Goal: Transaction & Acquisition: Purchase product/service

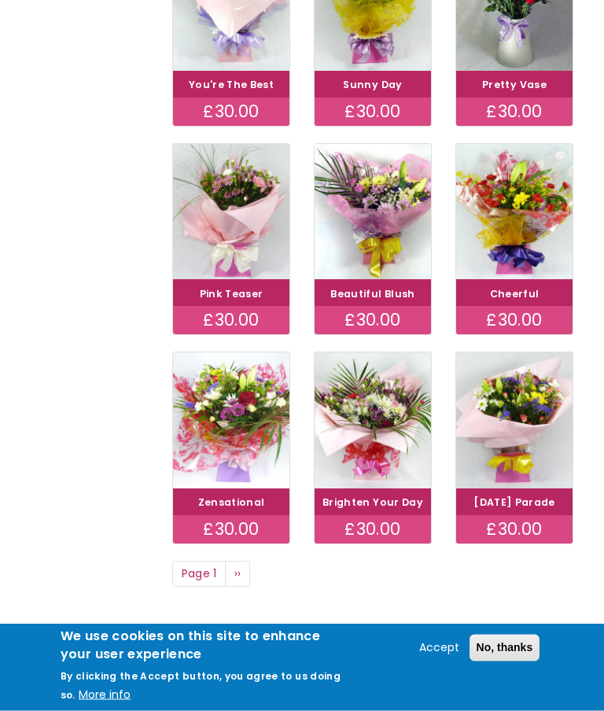
scroll to position [602, 0]
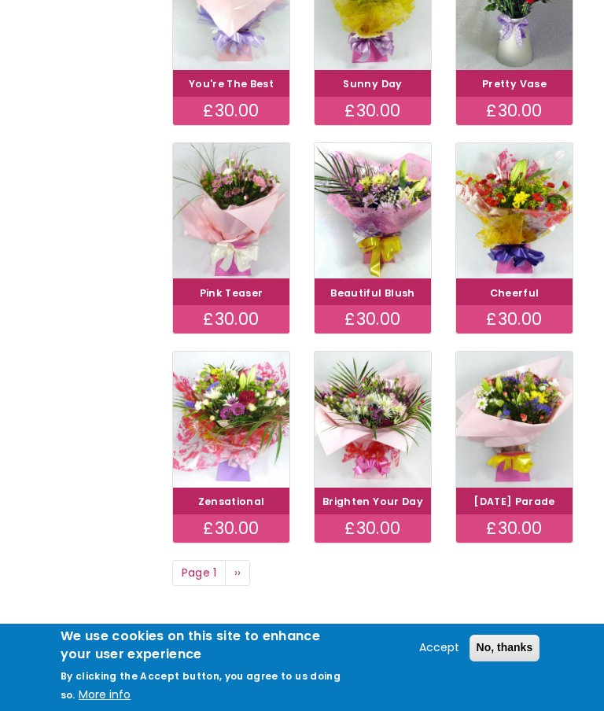
click at [242, 587] on link "Next page ››" at bounding box center [237, 573] width 25 height 27
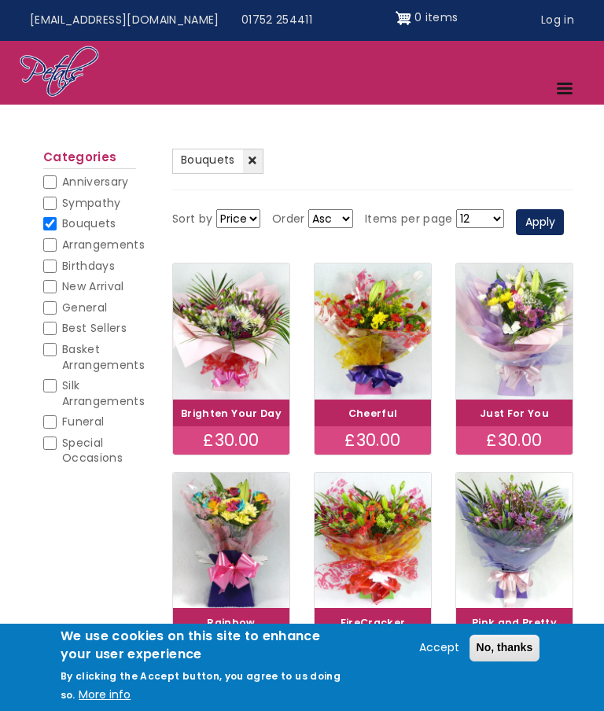
click at [54, 260] on input "Birthdays" at bounding box center [49, 266] width 13 height 13
checkbox input "true"
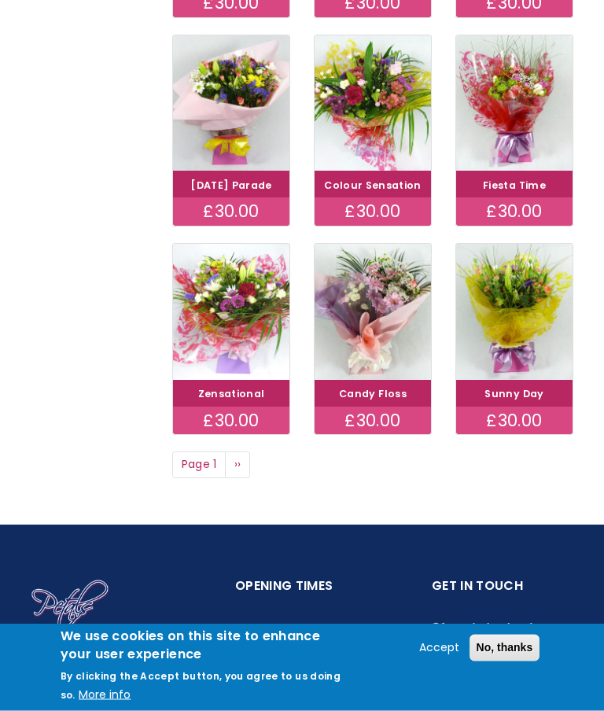
scroll to position [731, 0]
click at [508, 662] on button "No, thanks" at bounding box center [505, 648] width 71 height 27
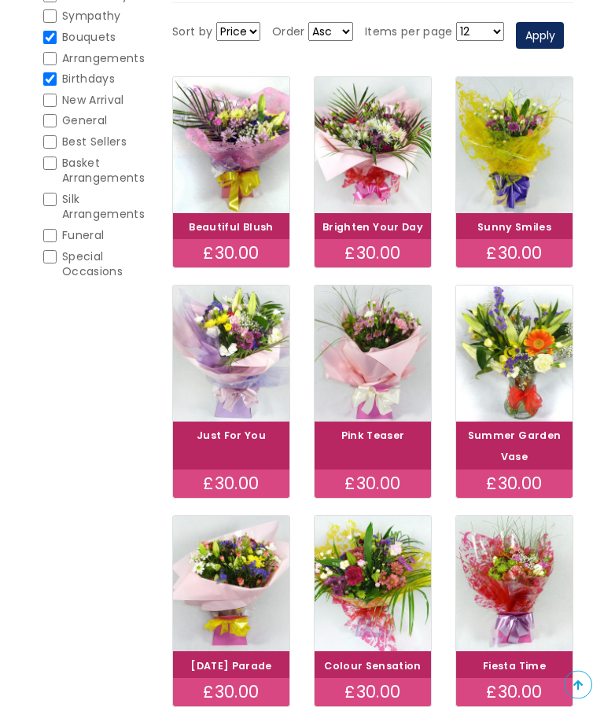
scroll to position [248, 0]
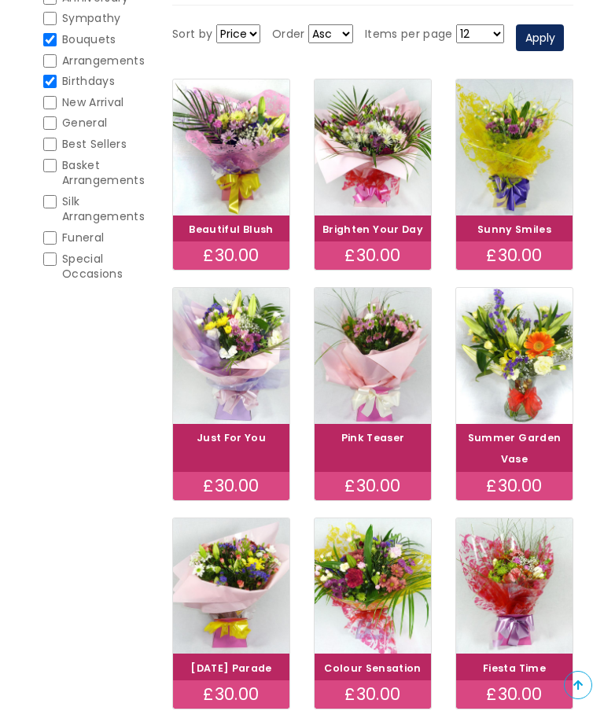
click at [55, 80] on input "Birthdays" at bounding box center [49, 81] width 13 height 13
checkbox input "false"
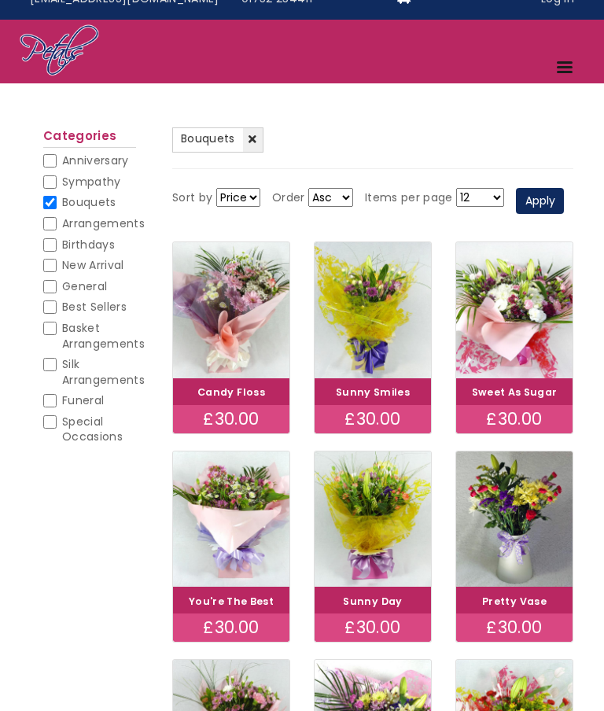
scroll to position [25, 0]
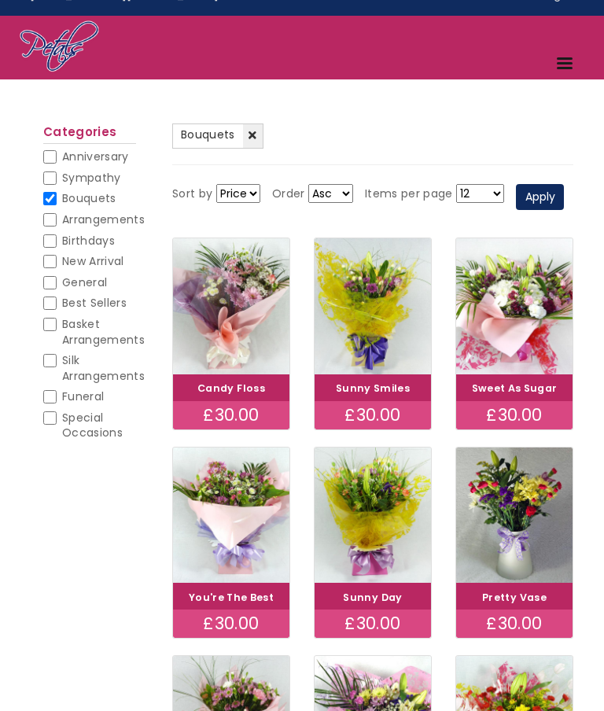
click at [238, 366] on img at bounding box center [231, 306] width 116 height 136
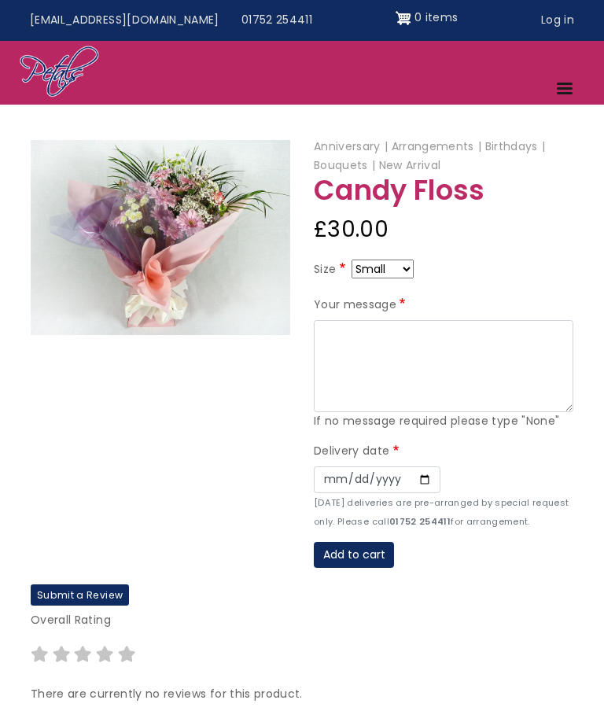
click at [414, 271] on select "Small Medium Large" at bounding box center [383, 269] width 62 height 19
select select "9"
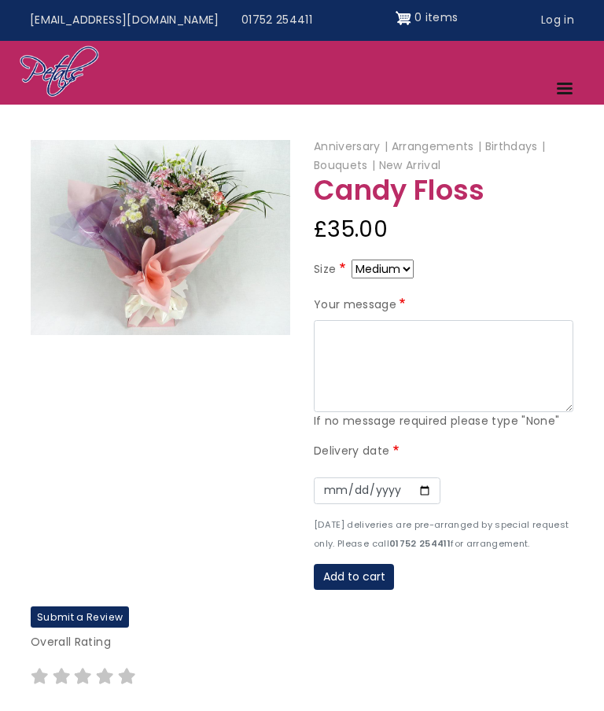
click at [414, 270] on select "Small Medium Large" at bounding box center [383, 269] width 62 height 19
select select "10"
click at [414, 272] on select "Small Medium Large" at bounding box center [383, 269] width 62 height 19
select select "9"
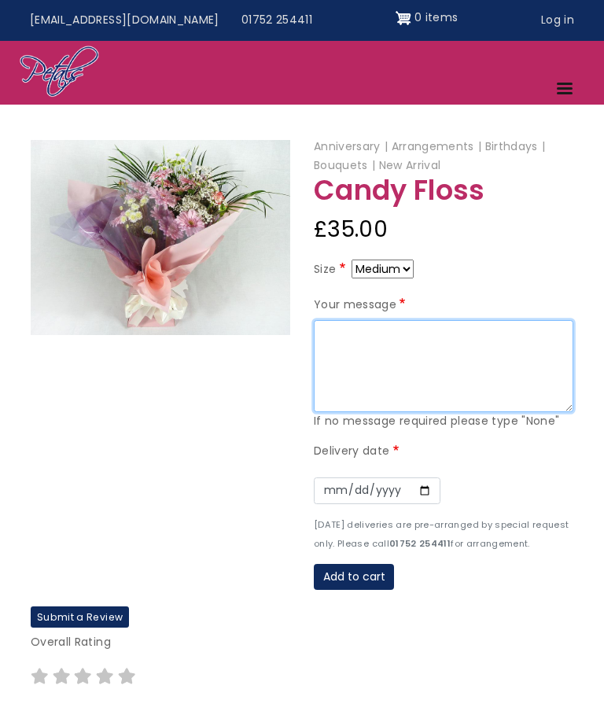
click at [373, 340] on textarea "Your message" at bounding box center [444, 366] width 260 height 93
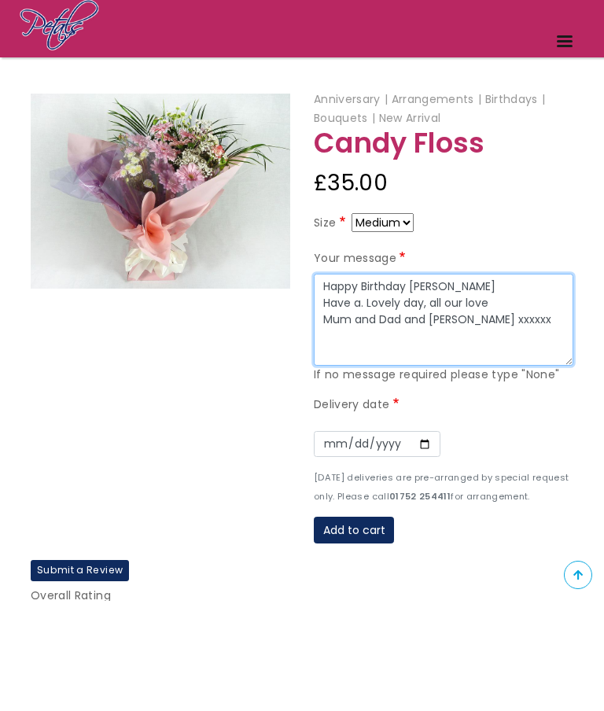
type textarea "Happy Birthday Mandy Have a. Lovely day, all our love Mum and Dad and Kay xxxxxx"
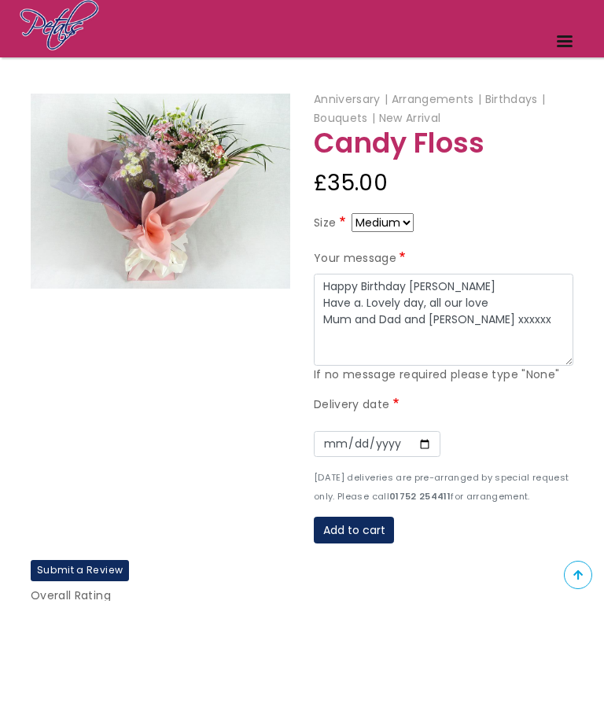
click at [327, 541] on input "Date" at bounding box center [377, 554] width 127 height 27
type input "2025-08-30"
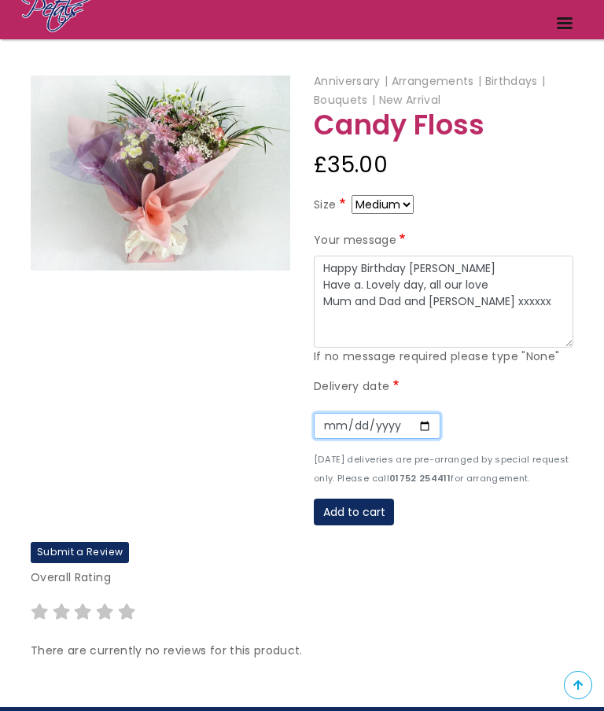
scroll to position [127, 0]
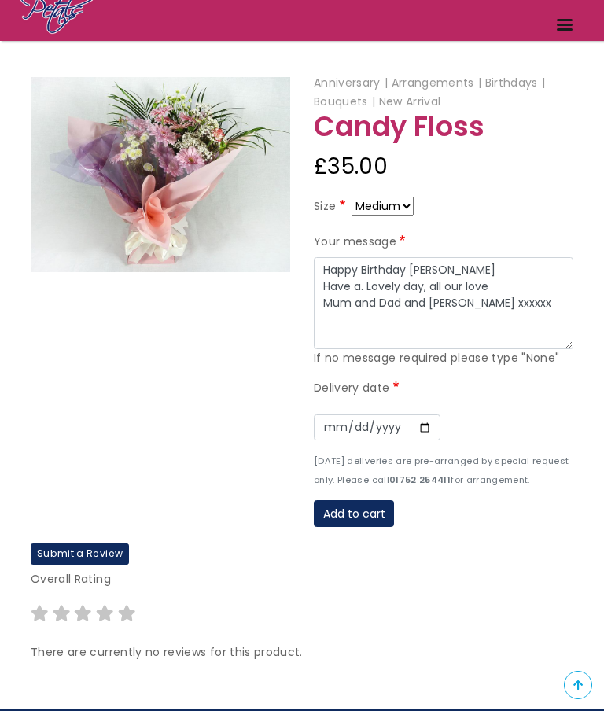
click at [351, 505] on button "Add to cart" at bounding box center [354, 513] width 80 height 27
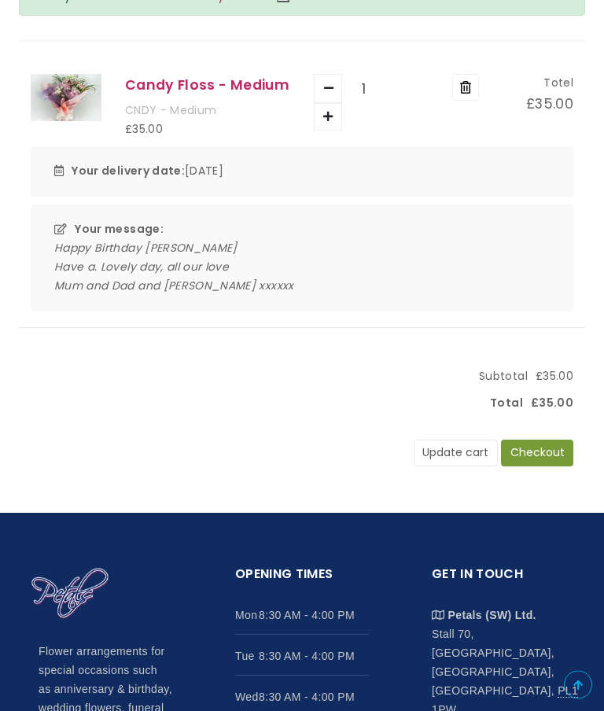
scroll to position [223, 0]
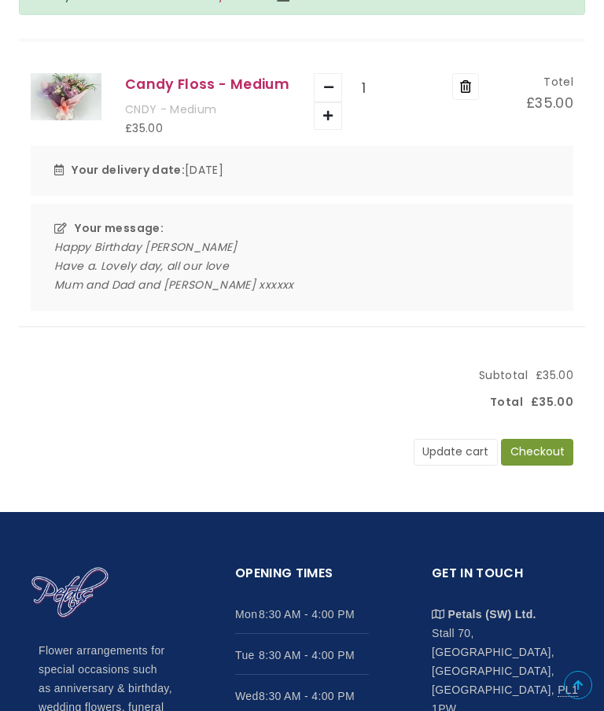
click at [545, 452] on button "Checkout" at bounding box center [537, 452] width 72 height 27
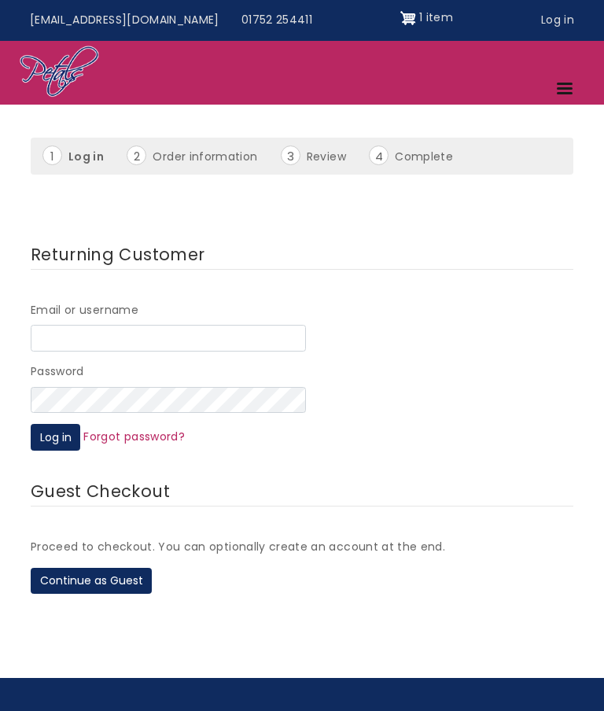
click at [93, 574] on button "Continue as Guest" at bounding box center [91, 581] width 121 height 27
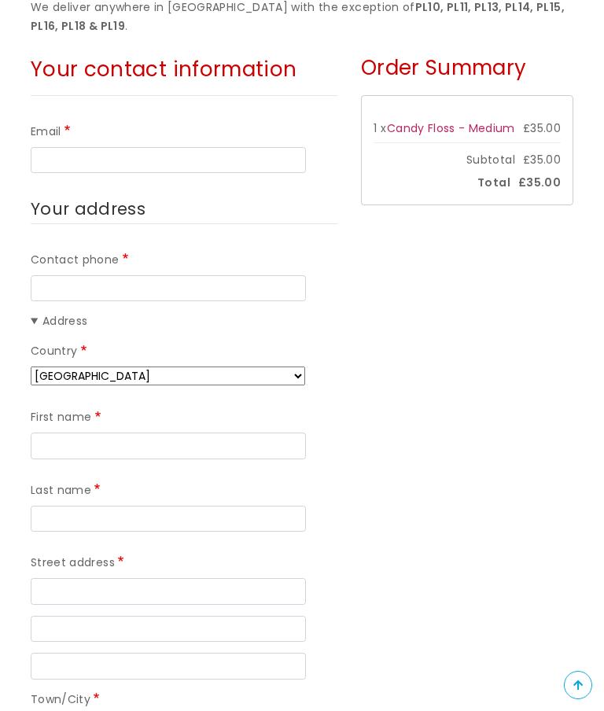
scroll to position [271, 0]
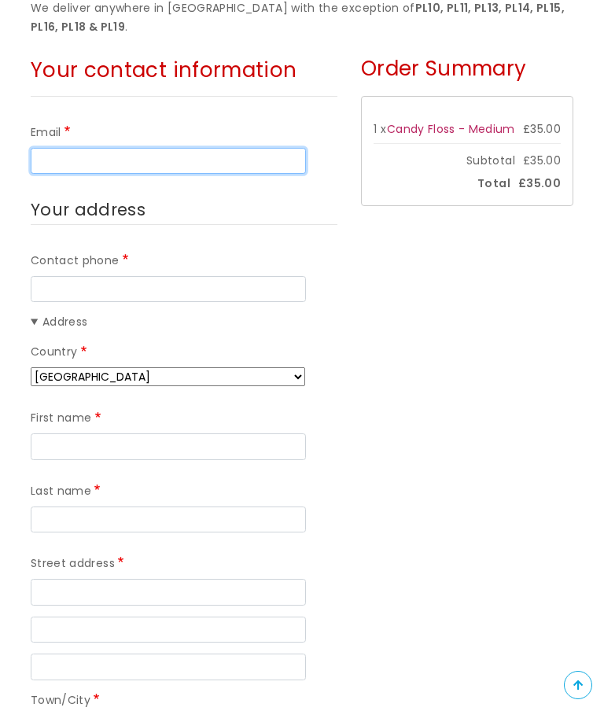
click at [147, 153] on input "Email" at bounding box center [168, 161] width 275 height 27
click at [147, 153] on input "Email" at bounding box center [168, 162] width 275 height 27
type input "littlemisslovell43@gmail.com"
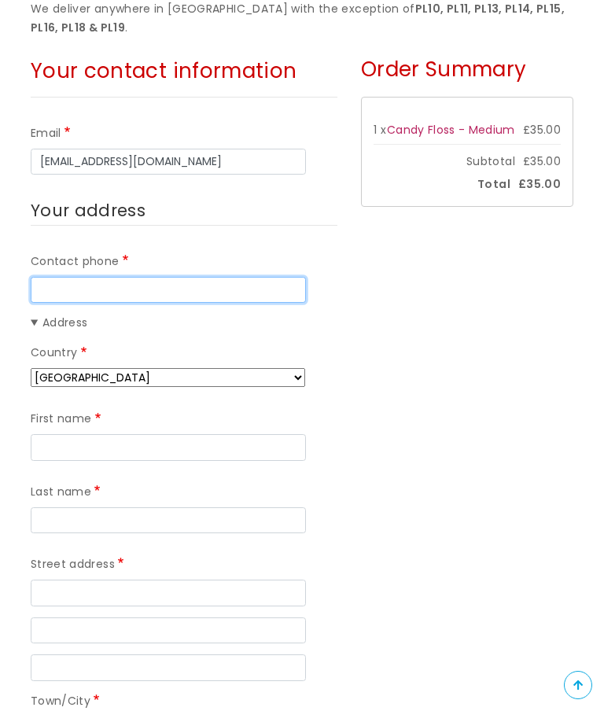
type input "01752268480"
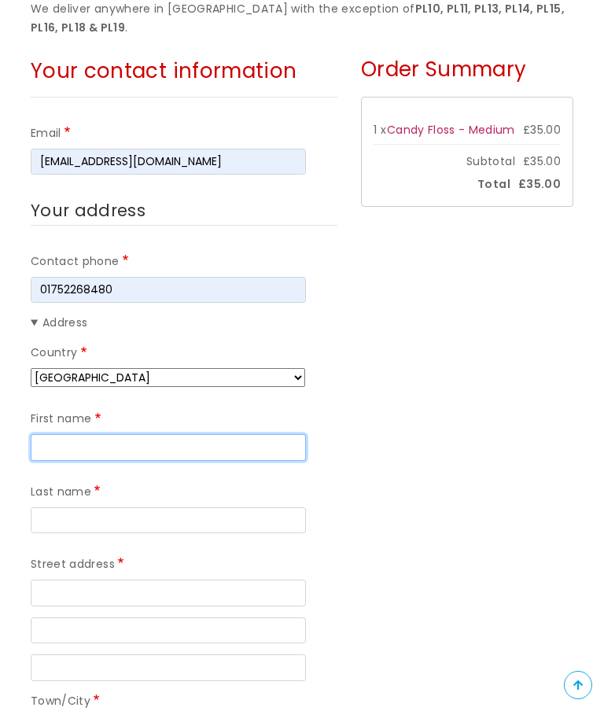
type input "Kay"
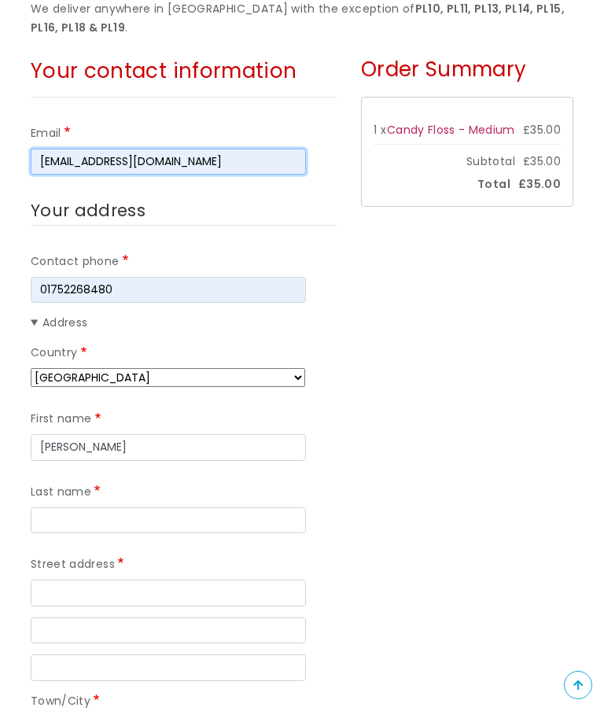
scroll to position [271, 0]
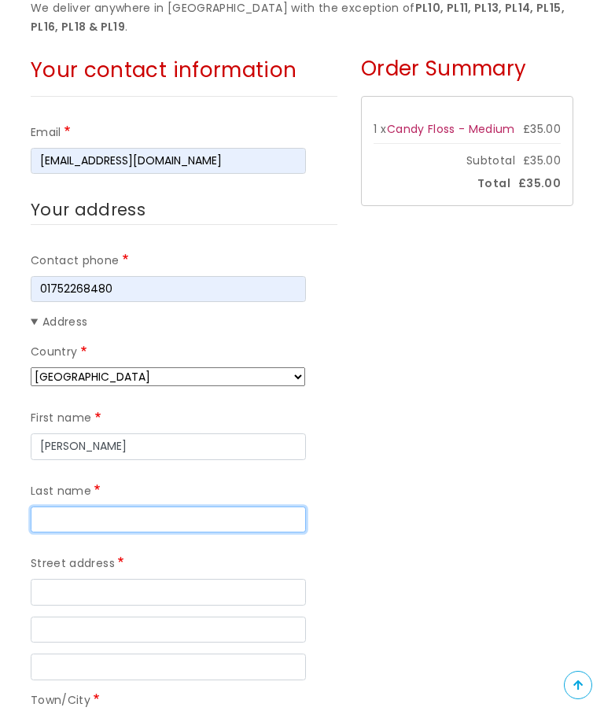
type input "Lovell"
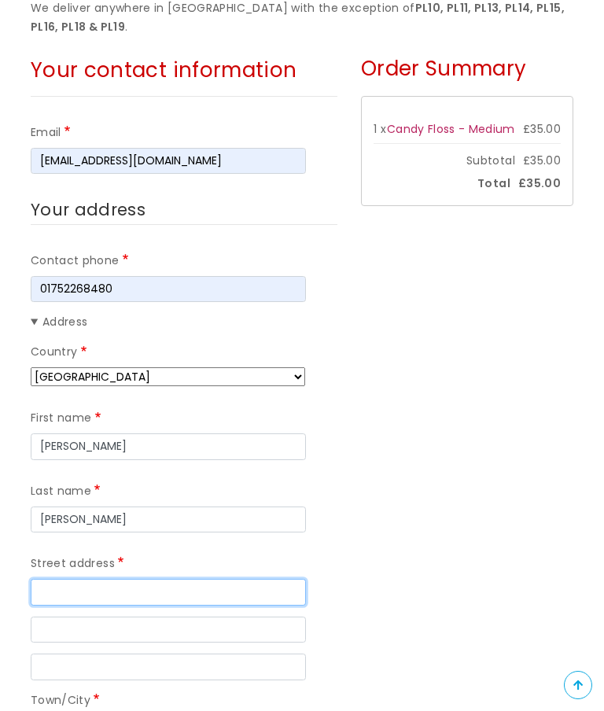
type input "195, Pike Road"
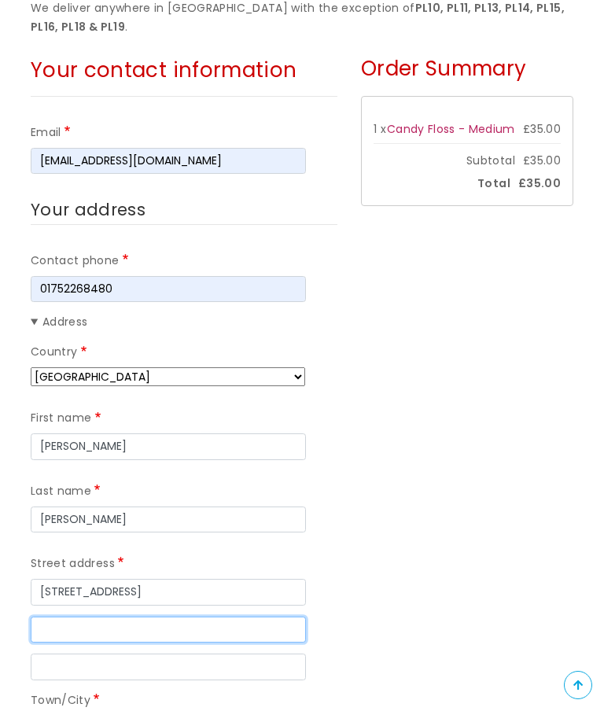
type input "Efford"
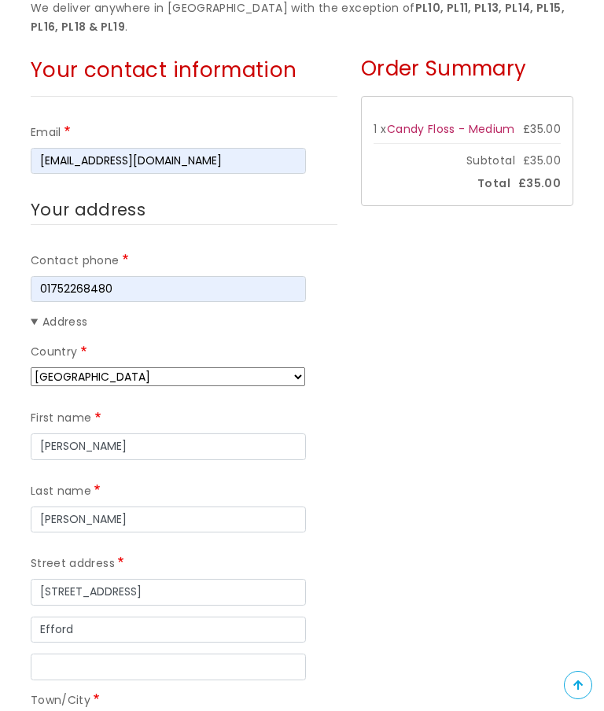
type input "Plymouth"
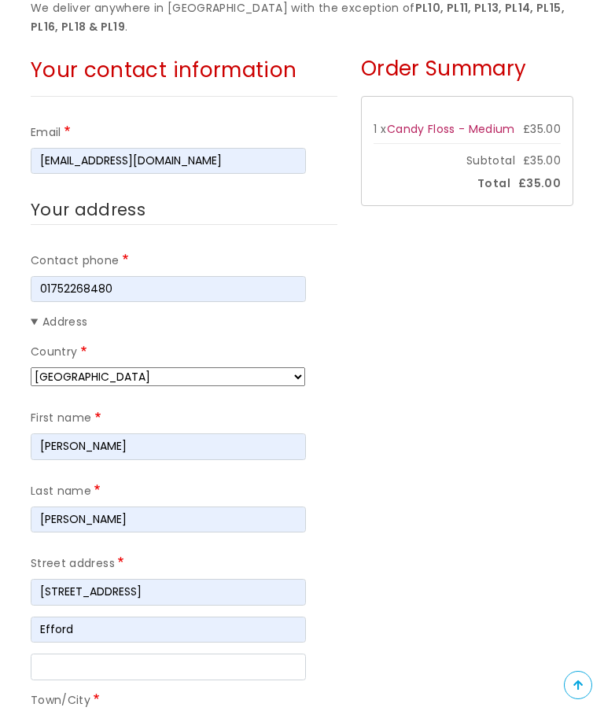
type input "PL3 6HJ"
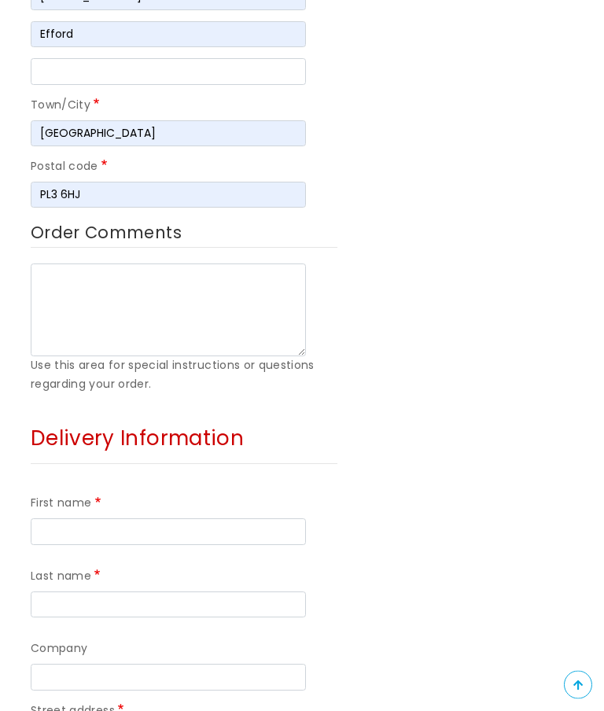
scroll to position [867, 0]
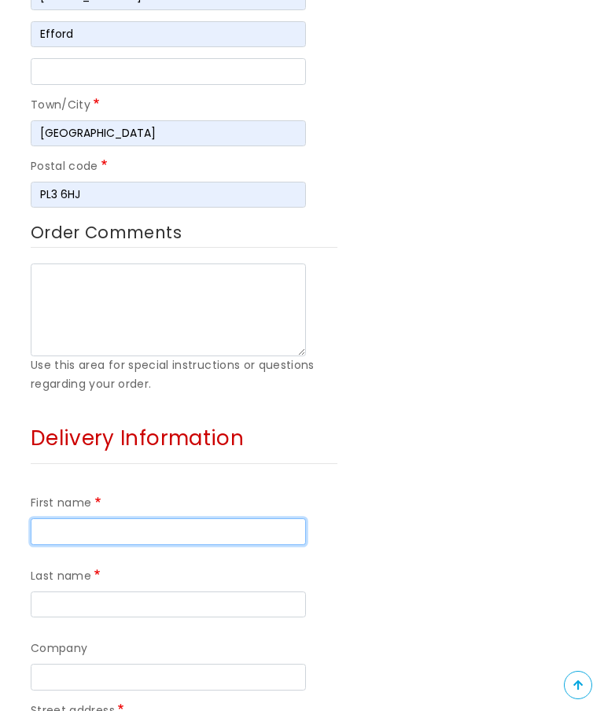
click at [87, 519] on input "First name" at bounding box center [168, 532] width 275 height 27
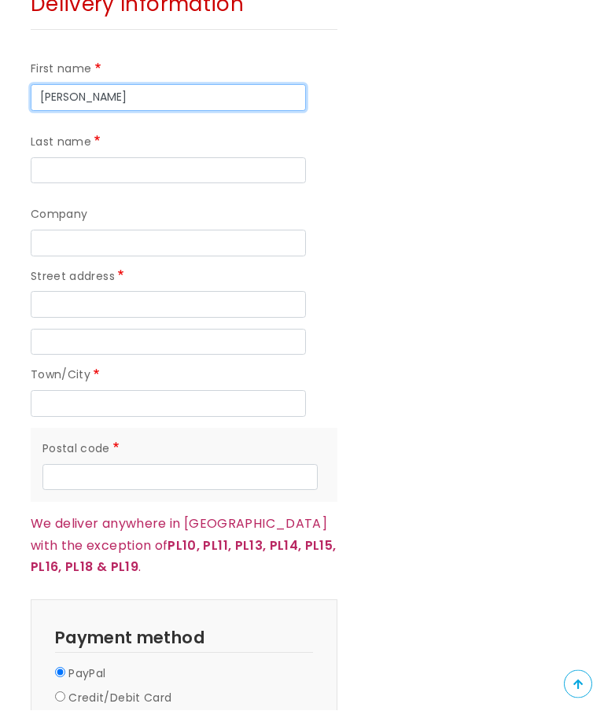
scroll to position [1275, 0]
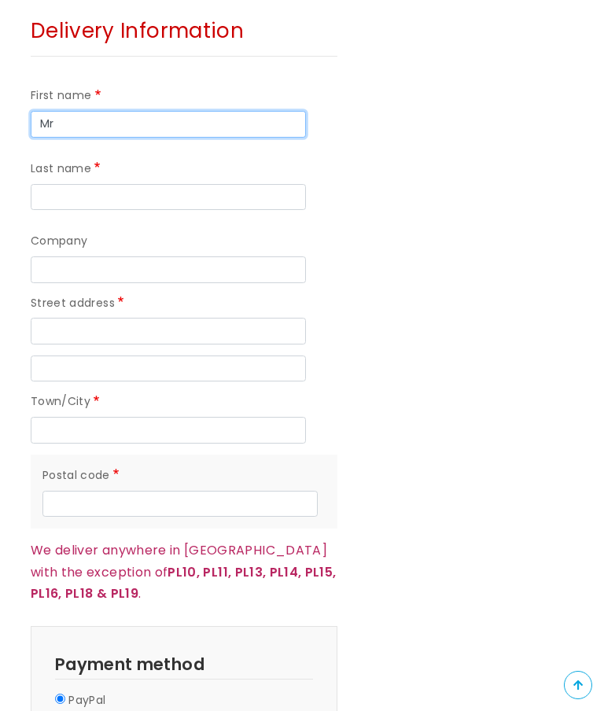
type input "M"
type input "Mandy"
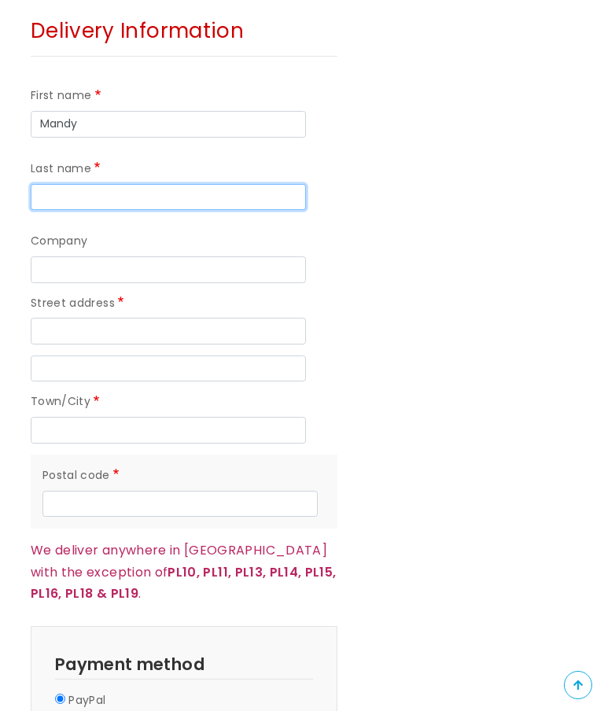
click at [135, 184] on input "Last name" at bounding box center [168, 197] width 275 height 27
type input "Clarkson"
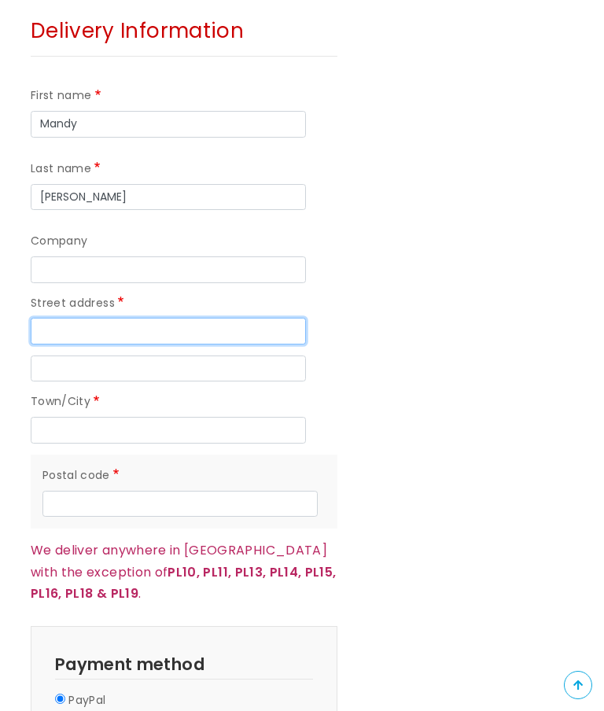
click at [142, 318] on input "Street address" at bounding box center [168, 331] width 275 height 27
type input "4, Branfield Place"
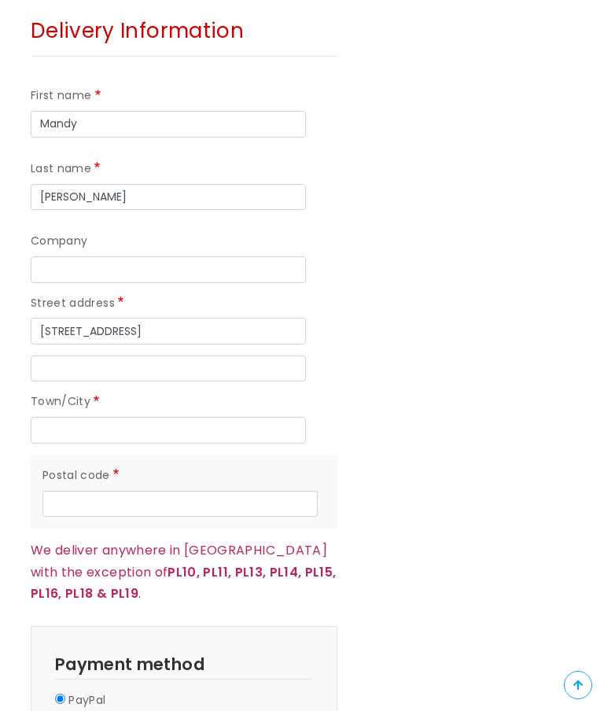
click at [155, 357] on input "Street address line 2" at bounding box center [168, 369] width 275 height 27
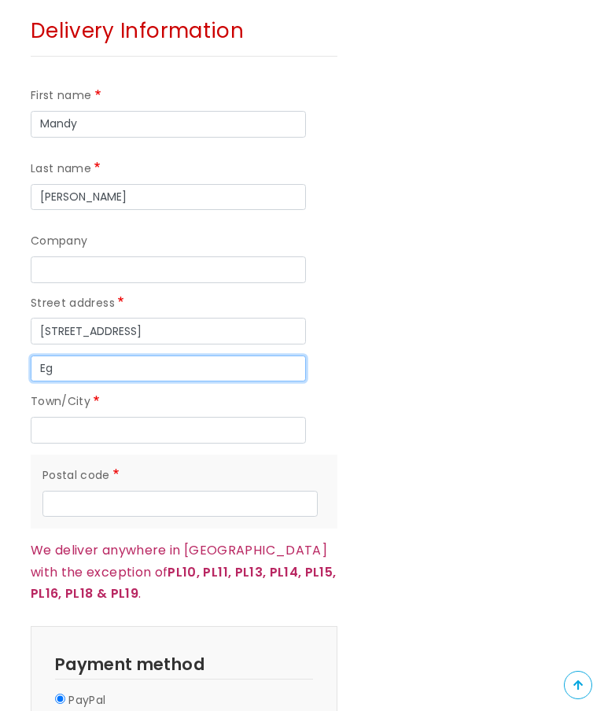
type input "E"
click at [68, 365] on input "Austi Farm" at bounding box center [168, 369] width 275 height 27
type input "Austin Farm"
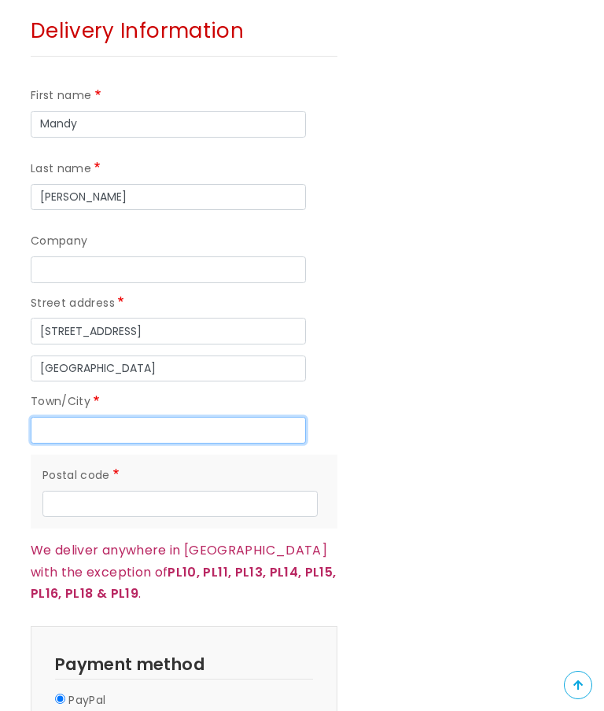
click at [118, 417] on input "Town/City" at bounding box center [168, 430] width 275 height 27
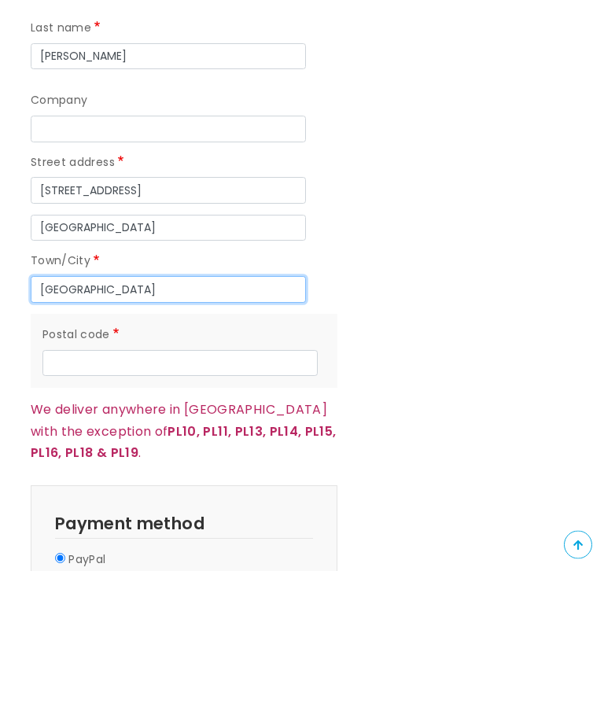
type input "Plymouth"
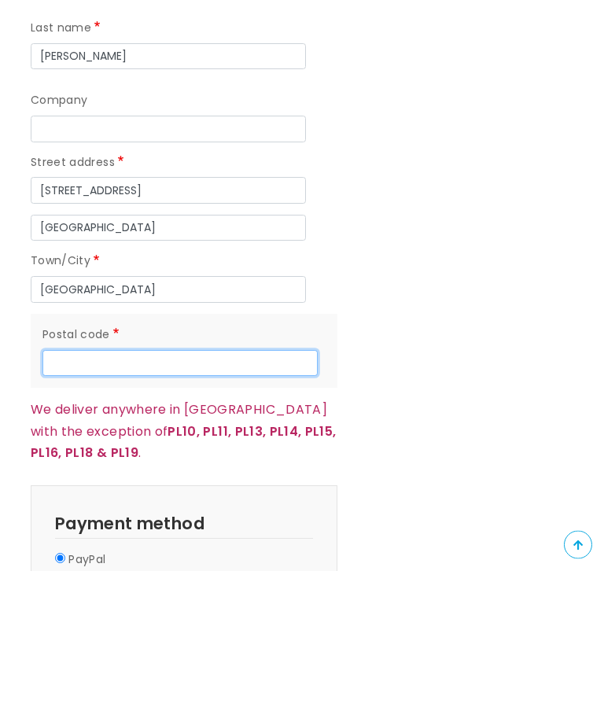
click at [107, 491] on input "Postal code" at bounding box center [179, 504] width 275 height 27
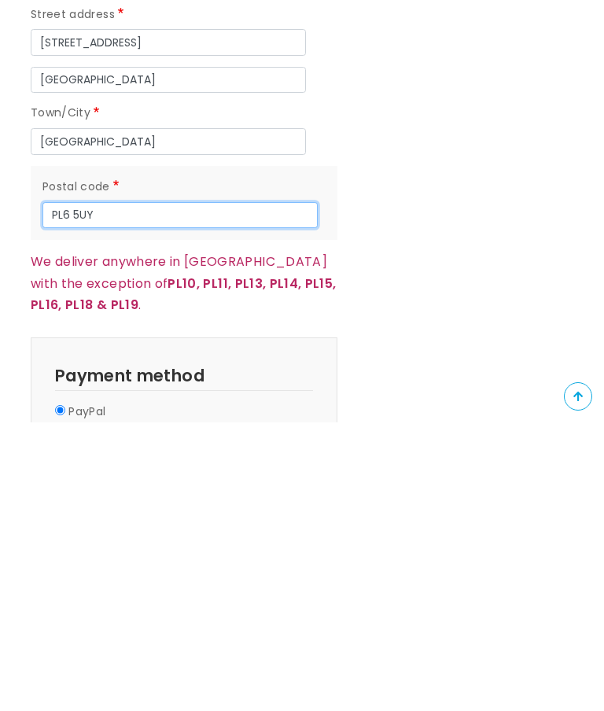
type input "PL6 5UY"
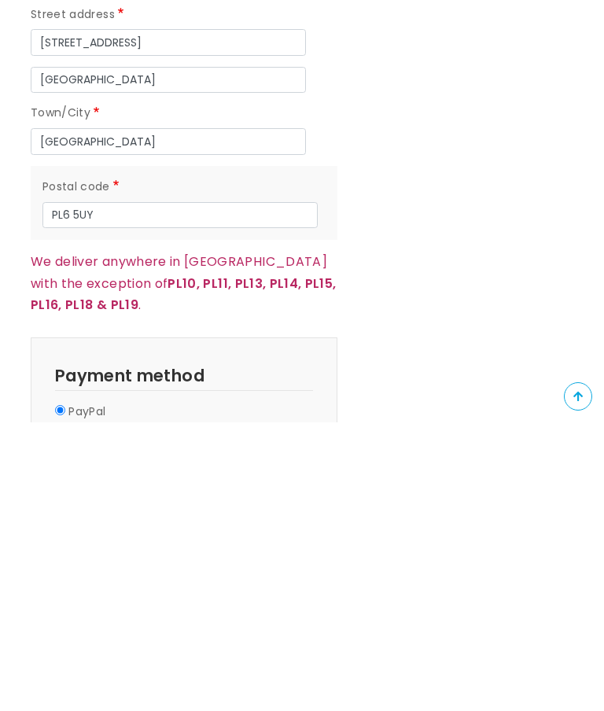
click at [57, 711] on input "Credit/Debit Card" at bounding box center [60, 723] width 10 height 10
radio input "true"
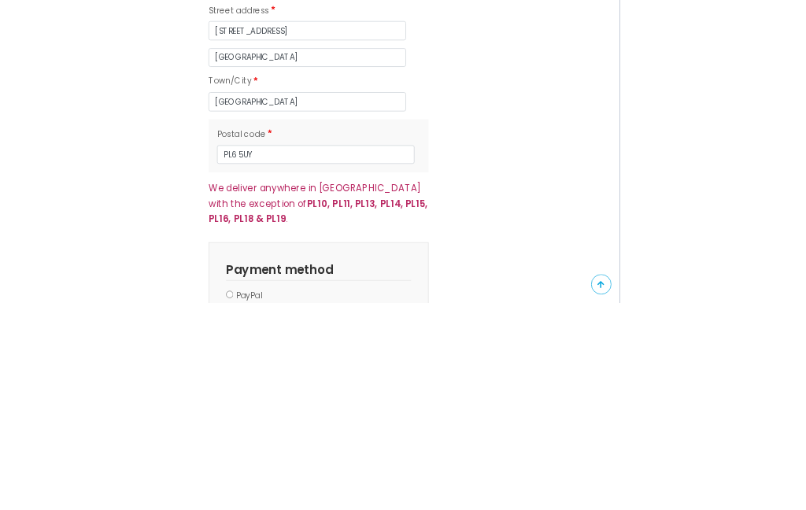
scroll to position [1564, 0]
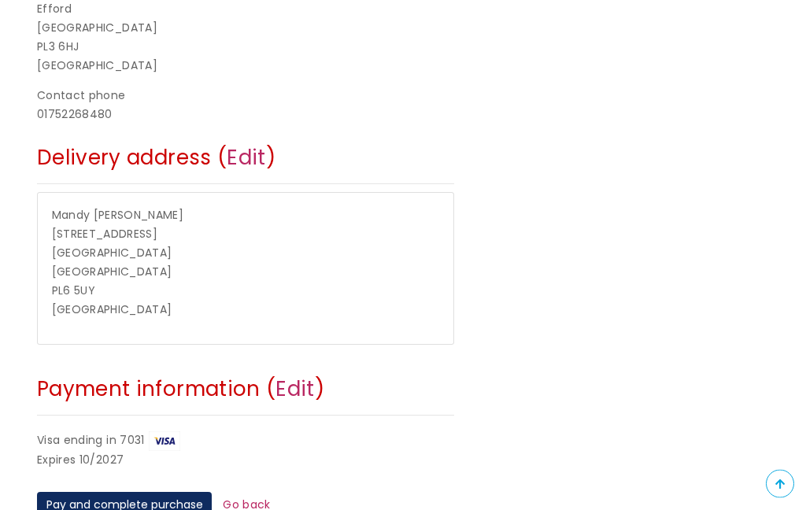
scroll to position [484, 0]
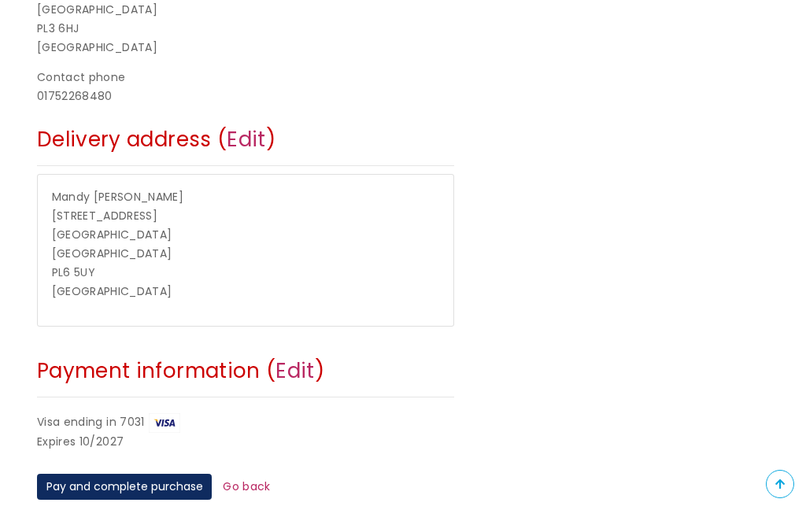
click at [150, 474] on button "Pay and complete purchase" at bounding box center [124, 487] width 175 height 27
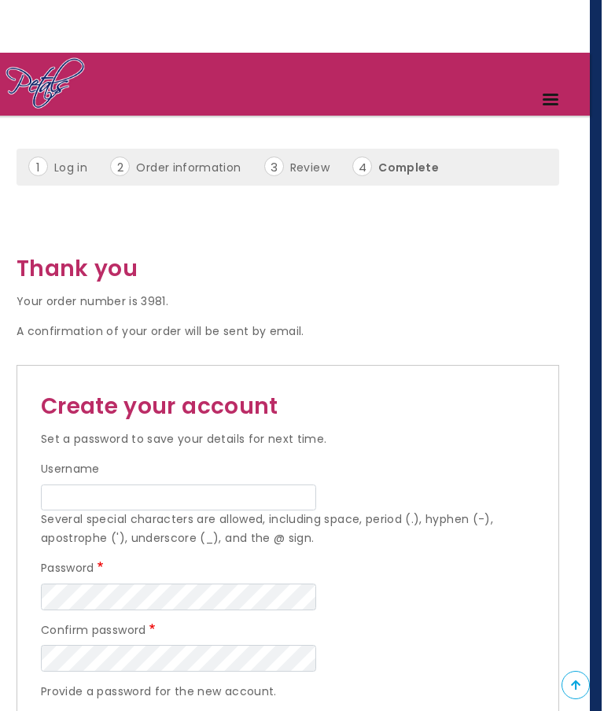
scroll to position [0, 12]
